Goal: Contribute content: Contribute content

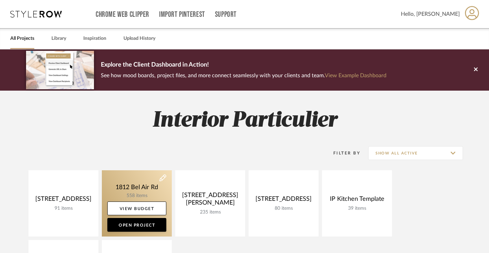
click at [140, 195] on link at bounding box center [137, 203] width 70 height 66
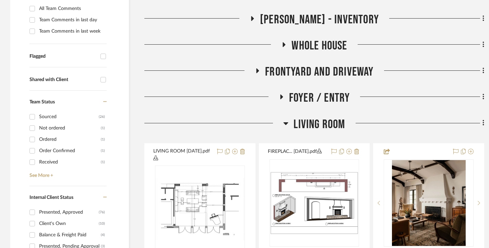
scroll to position [206, 0]
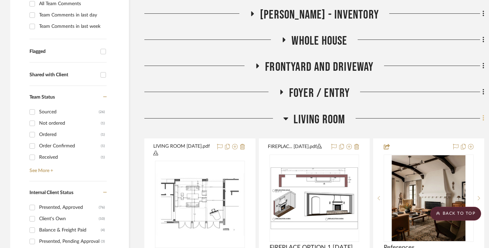
click at [483, 116] on icon at bounding box center [482, 118] width 1 height 6
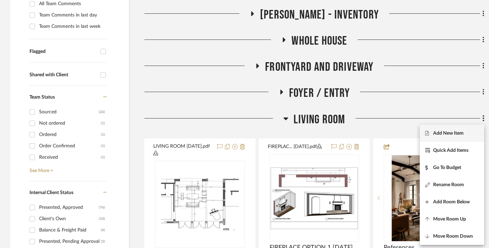
click at [454, 129] on button "Add New Item" at bounding box center [452, 132] width 64 height 17
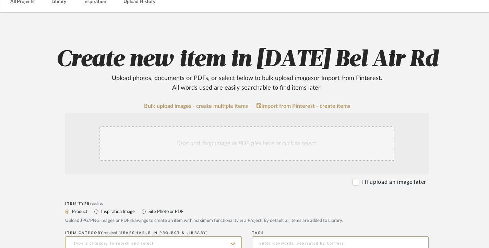
scroll to position [103, 0]
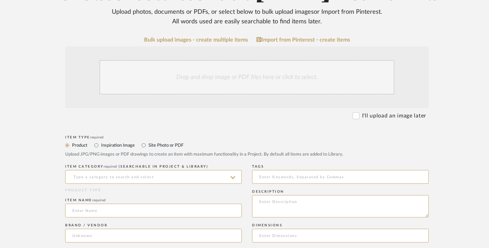
click at [150, 146] on label "Site Photo or PDF" at bounding box center [166, 145] width 36 height 8
click at [148, 146] on input "Site Photo or PDF" at bounding box center [144, 145] width 8 height 8
radio input "true"
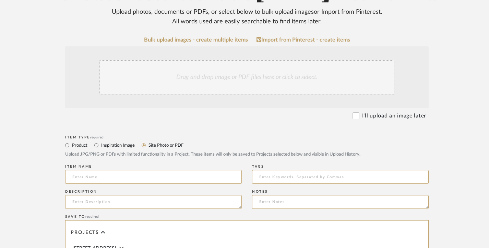
click at [230, 75] on div "Drag and drop image or PDF files here or click to select." at bounding box center [246, 77] width 295 height 34
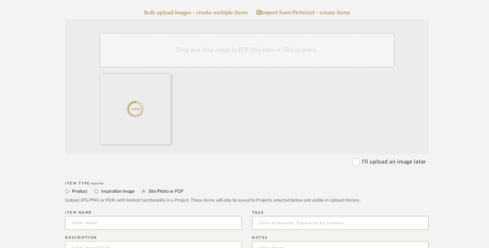
scroll to position [171, 0]
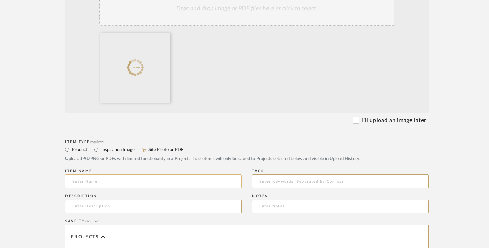
click at [102, 182] on input at bounding box center [153, 181] width 177 height 14
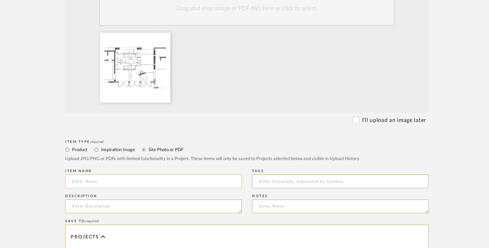
paste input "LIVING ROOM [DATE]"
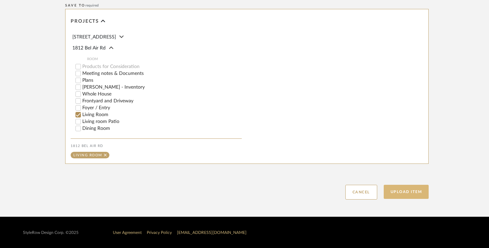
scroll to position [387, 0]
type input "LIVING ROOM [DATE]"
click at [415, 192] on button "Upload Item" at bounding box center [406, 191] width 45 height 14
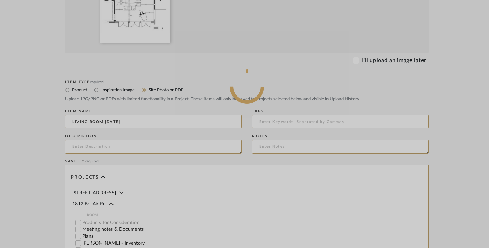
scroll to position [181, 0]
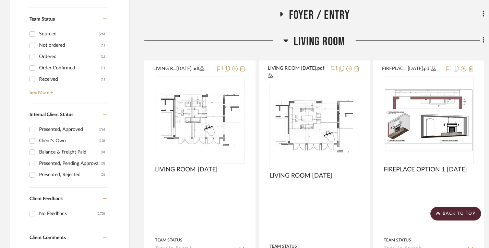
scroll to position [283, 0]
click at [481, 40] on fa-icon at bounding box center [482, 41] width 4 height 11
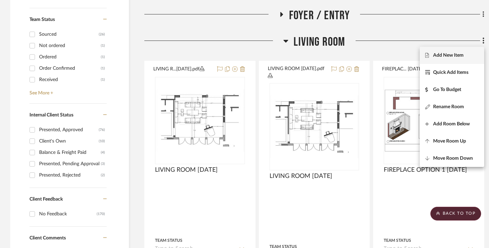
click at [450, 51] on button "Add New Item" at bounding box center [452, 55] width 64 height 17
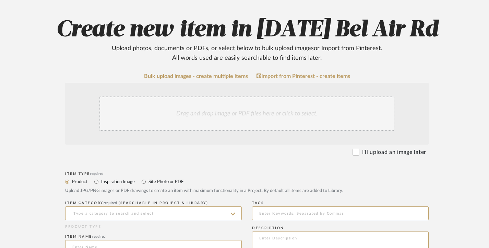
scroll to position [69, 0]
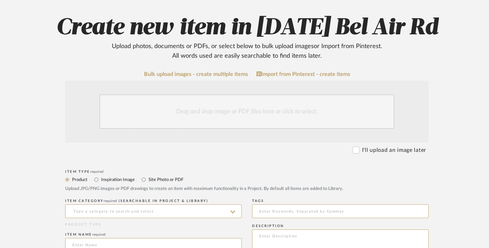
click at [153, 176] on label "Site Photo or PDF" at bounding box center [166, 180] width 36 height 8
click at [148, 176] on input "Site Photo or PDF" at bounding box center [144, 179] width 8 height 8
radio input "true"
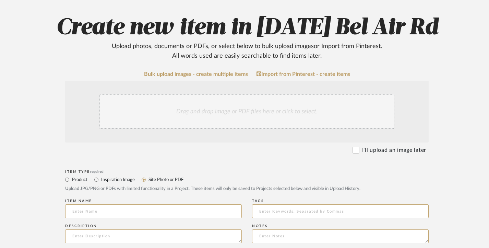
click at [197, 111] on div "Drag and drop image or PDF files here or click to select." at bounding box center [246, 111] width 295 height 34
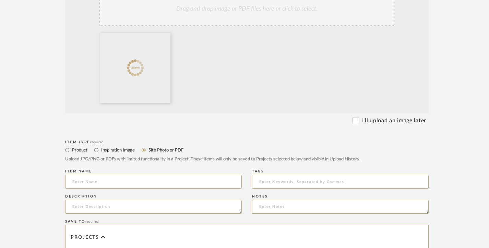
scroll to position [171, 0]
click at [98, 182] on input at bounding box center [153, 181] width 177 height 14
paste input "FIREPLACE OPTION 1 A [DATE]"
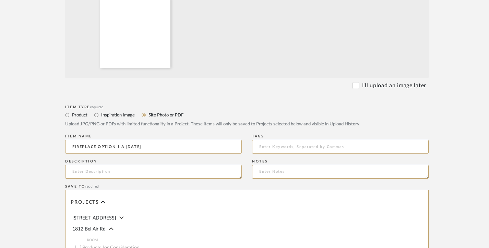
scroll to position [206, 0]
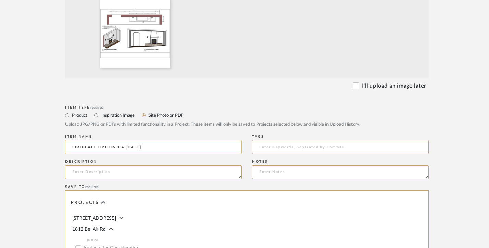
drag, startPoint x: 126, startPoint y: 145, endPoint x: 121, endPoint y: 147, distance: 4.8
click at [121, 147] on input "FIREPLACE OPTION 1 A [DATE]" at bounding box center [153, 147] width 177 height 14
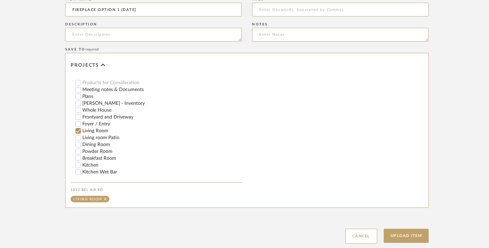
scroll to position [69, 0]
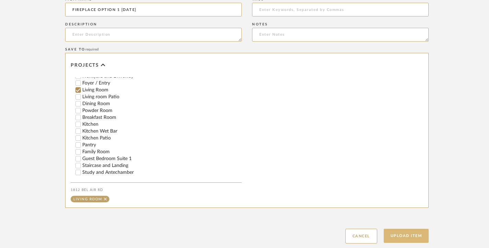
type input "FIREPLACE OPTION 1 [DATE]"
click at [409, 233] on button "Upload Item" at bounding box center [406, 235] width 45 height 14
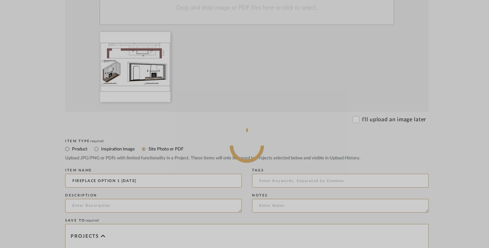
scroll to position [171, 0]
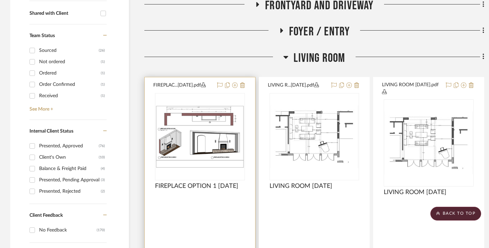
scroll to position [215, 0]
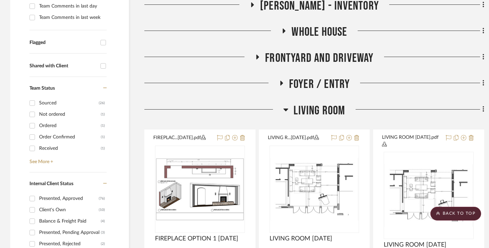
click at [289, 109] on h3 "Living Room" at bounding box center [314, 110] width 62 height 15
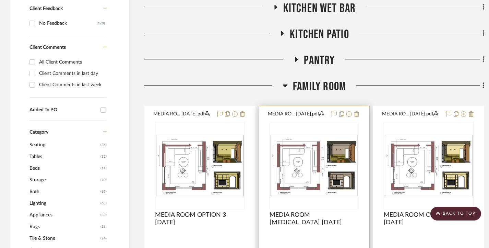
scroll to position [455, 0]
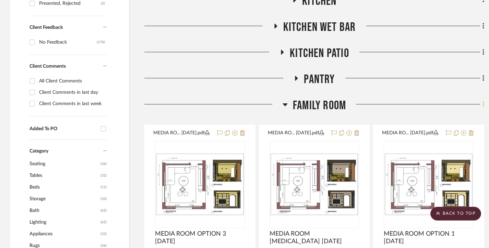
click at [482, 103] on icon at bounding box center [483, 104] width 2 height 8
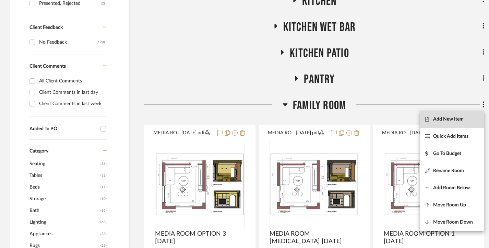
click at [448, 118] on span "Add New Item" at bounding box center [448, 119] width 31 height 6
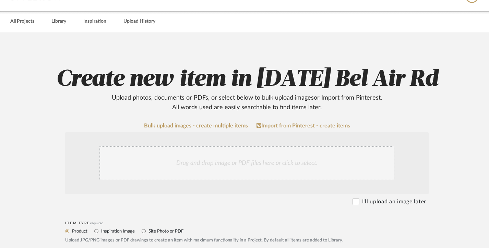
scroll to position [69, 0]
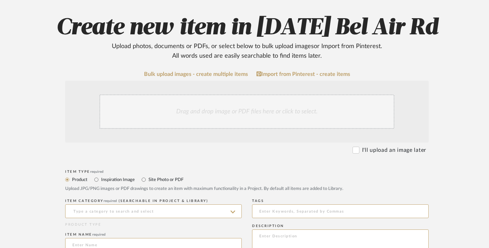
click at [164, 177] on label "Site Photo or PDF" at bounding box center [166, 180] width 36 height 8
click at [148, 177] on input "Site Photo or PDF" at bounding box center [144, 179] width 8 height 8
radio input "true"
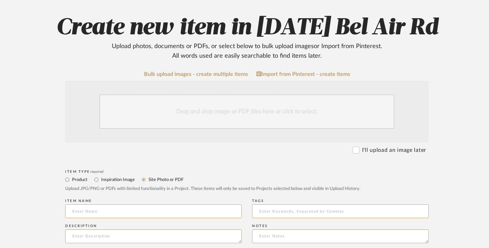
click at [202, 112] on div "Drag and drop image or PDF files here or click to select." at bounding box center [246, 111] width 295 height 34
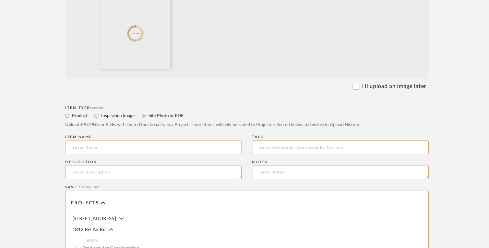
scroll to position [206, 0]
click at [108, 144] on input at bounding box center [153, 147] width 177 height 14
paste input "MEDIA ROOM 3 [DATE]"
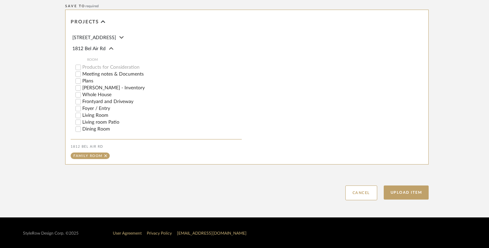
scroll to position [387, 0]
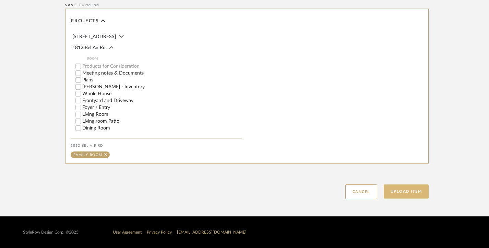
type input "MEDIA ROOM 3 [DATE]"
click at [414, 195] on button "Upload Item" at bounding box center [406, 191] width 45 height 14
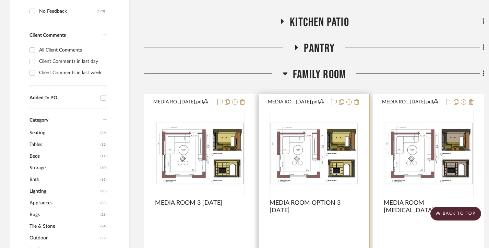
scroll to position [484, 0]
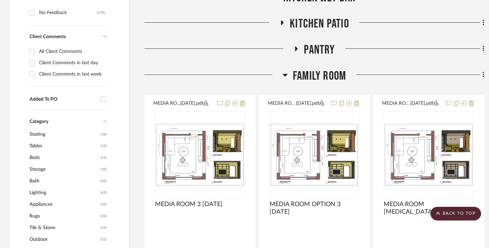
click at [286, 75] on icon at bounding box center [284, 75] width 5 height 3
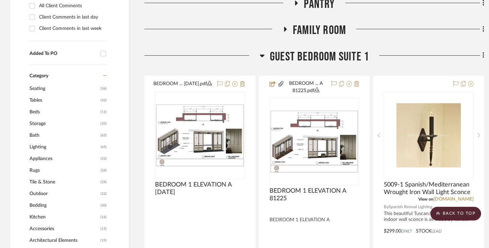
scroll to position [518, 0]
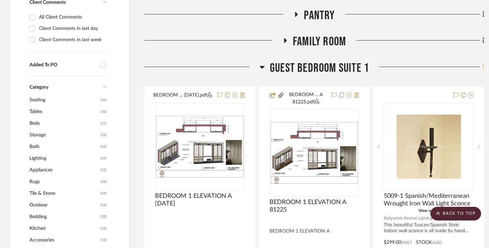
click at [483, 66] on icon at bounding box center [482, 67] width 1 height 6
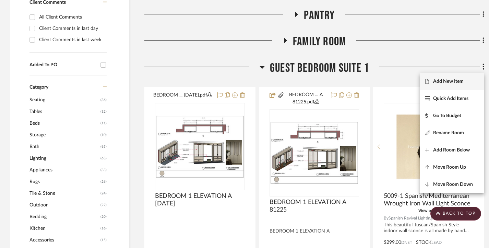
click at [451, 79] on span "Add New Item" at bounding box center [448, 82] width 31 height 6
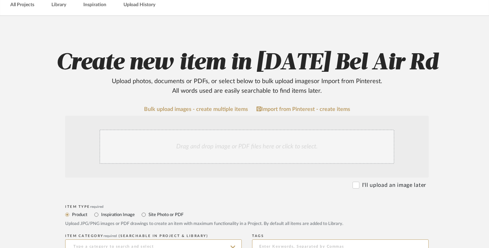
scroll to position [69, 0]
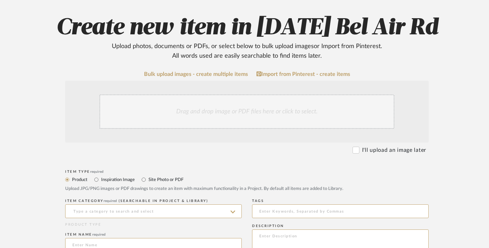
click at [163, 177] on label "Site Photo or PDF" at bounding box center [166, 180] width 36 height 8
click at [148, 177] on input "Site Photo or PDF" at bounding box center [144, 179] width 8 height 8
radio input "true"
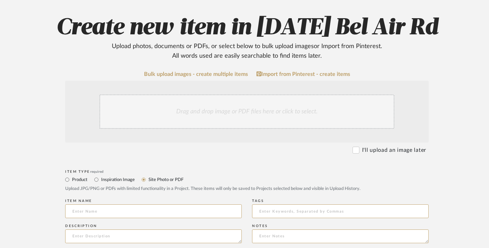
click at [206, 112] on div "Drag and drop image or PDF files here or click to select." at bounding box center [246, 111] width 295 height 34
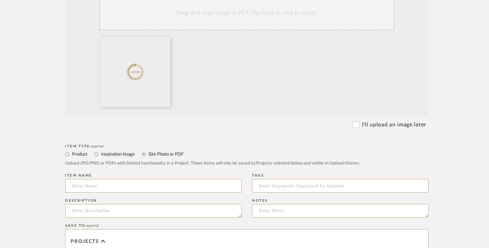
scroll to position [171, 0]
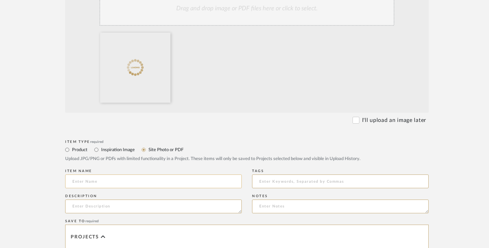
click at [113, 180] on input at bounding box center [153, 181] width 177 height 14
paste input "DOWNSTAIRS GUEST SUITE BATHROOM ([MEDICAL_DATA]) [DATE]"
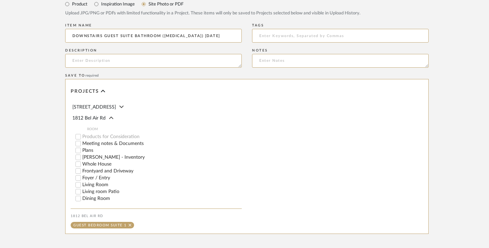
scroll to position [387, 0]
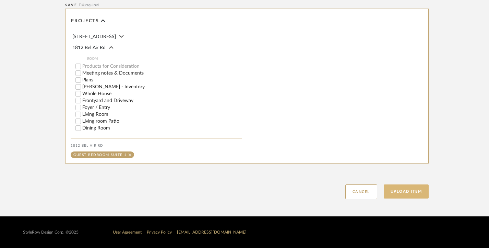
type input "DOWNSTAIRS GUEST SUITE BATHROOM ([MEDICAL_DATA]) [DATE]"
click at [411, 188] on button "Upload Item" at bounding box center [406, 191] width 45 height 14
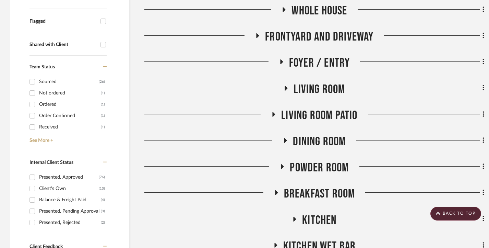
scroll to position [304, 0]
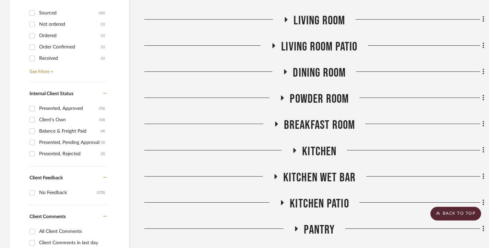
click at [296, 150] on icon at bounding box center [294, 149] width 8 height 5
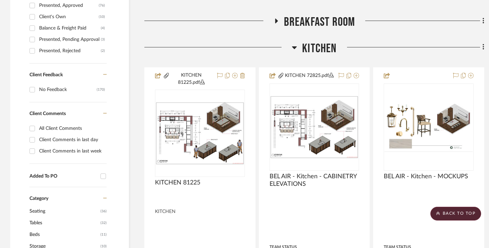
scroll to position [407, 0]
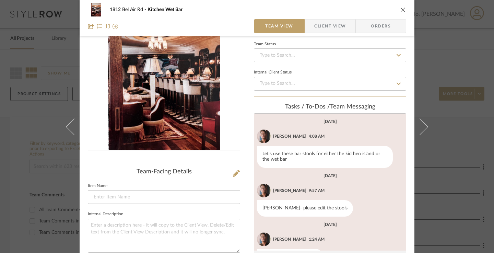
click at [0, 136] on div "1812 Bel Air Rd Kitchen Wet Bar Team View Client View Orders Team-Facing Detail…" at bounding box center [247, 126] width 494 height 253
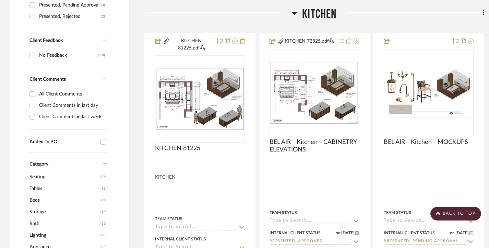
scroll to position [446, 0]
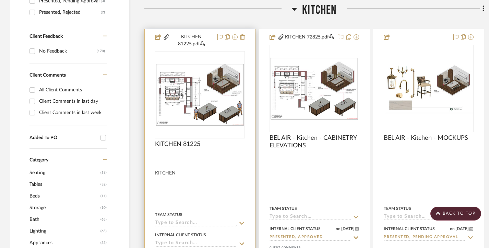
click at [223, 110] on img "0" at bounding box center [200, 94] width 88 height 62
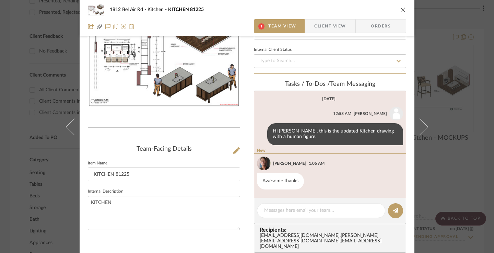
scroll to position [0, 0]
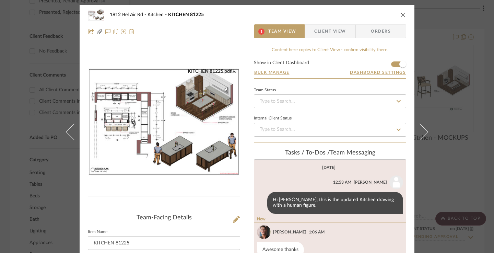
click at [187, 124] on img "0" at bounding box center [164, 121] width 152 height 107
click at [400, 12] on icon "close" at bounding box center [402, 14] width 5 height 5
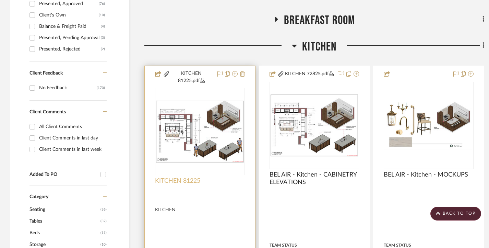
scroll to position [377, 0]
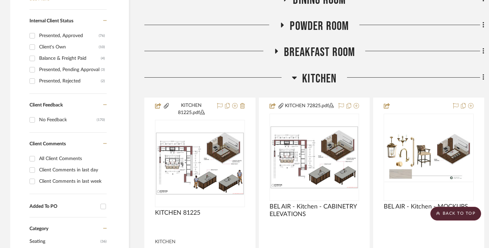
click at [483, 78] on icon at bounding box center [482, 77] width 1 height 6
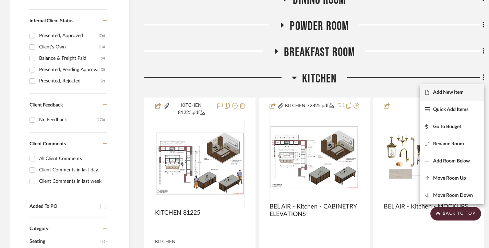
click at [450, 91] on span "Add New Item" at bounding box center [448, 92] width 31 height 6
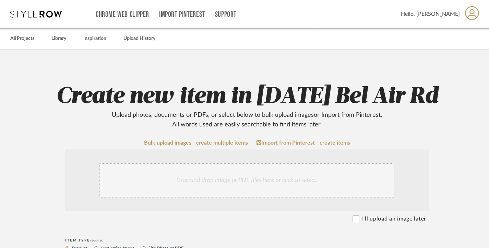
scroll to position [69, 0]
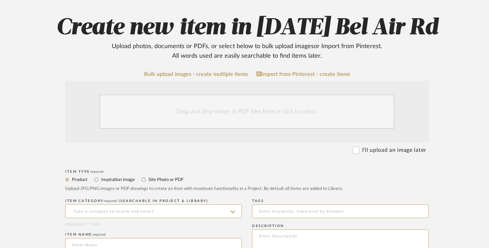
click at [161, 181] on label "Site Photo or PDF" at bounding box center [166, 180] width 36 height 8
click at [148, 181] on input "Site Photo or PDF" at bounding box center [144, 179] width 8 height 8
radio input "true"
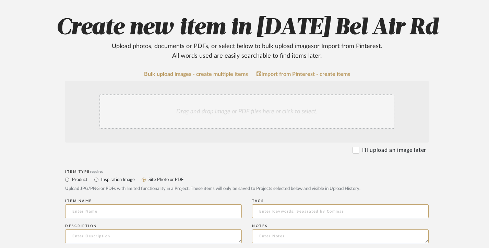
click at [201, 110] on div "Drag and drop image or PDF files here or click to select." at bounding box center [246, 111] width 295 height 34
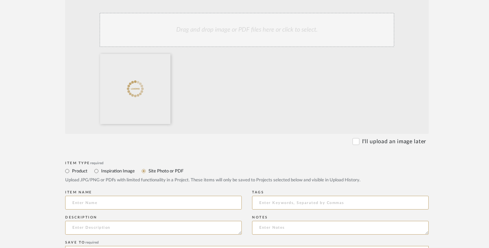
scroll to position [171, 0]
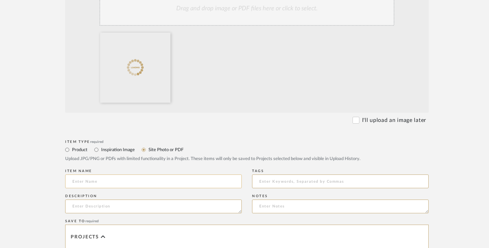
click at [108, 180] on input at bounding box center [153, 181] width 177 height 14
paste input "KITCHEN 10.07.25"
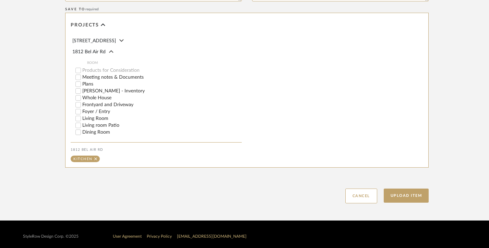
scroll to position [387, 0]
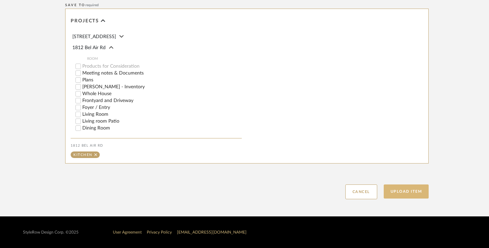
type input "KITCHEN 10.07.25"
click at [417, 192] on button "Upload Item" at bounding box center [406, 191] width 45 height 14
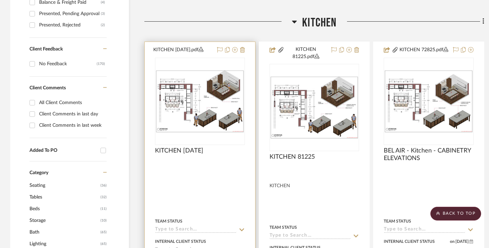
scroll to position [414, 0]
